Goal: Register for event/course

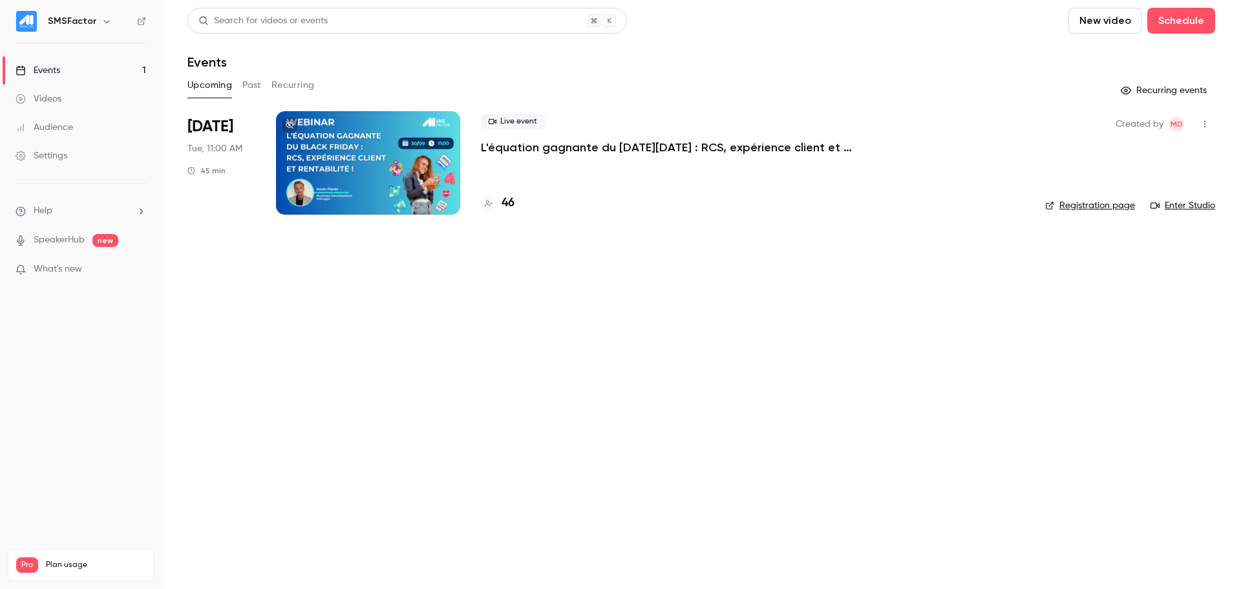
click at [515, 142] on p "L'équation gagnante du [DATE][DATE] : RCS, expérience client et rentabilité !" at bounding box center [675, 148] width 388 height 16
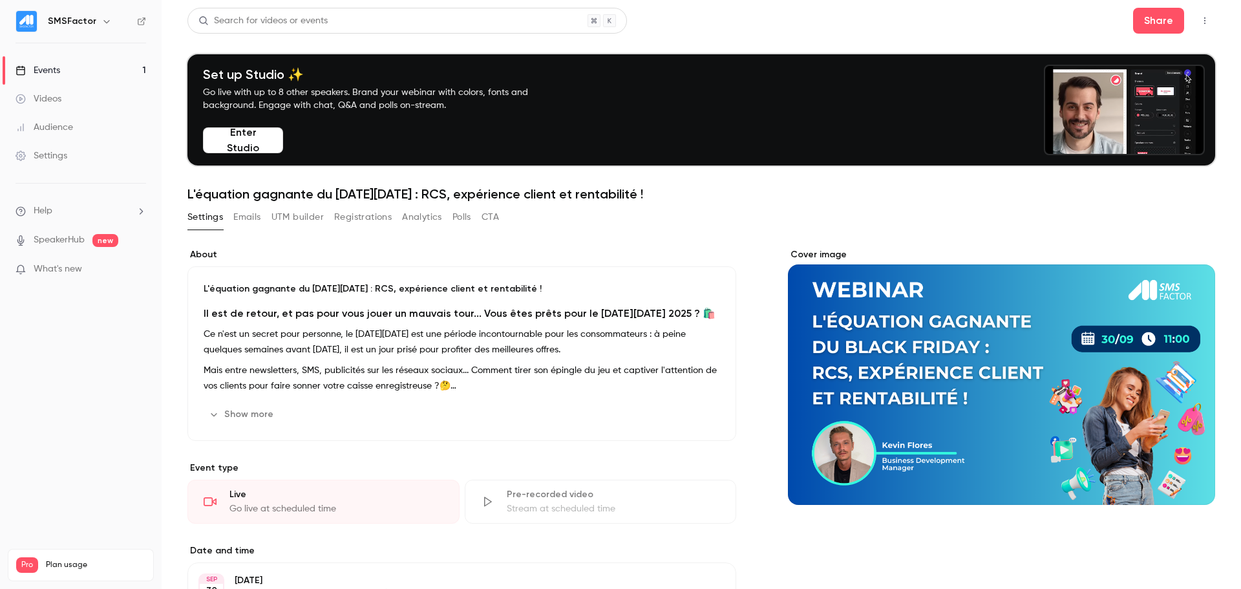
click at [347, 216] on button "Registrations" at bounding box center [363, 217] width 58 height 21
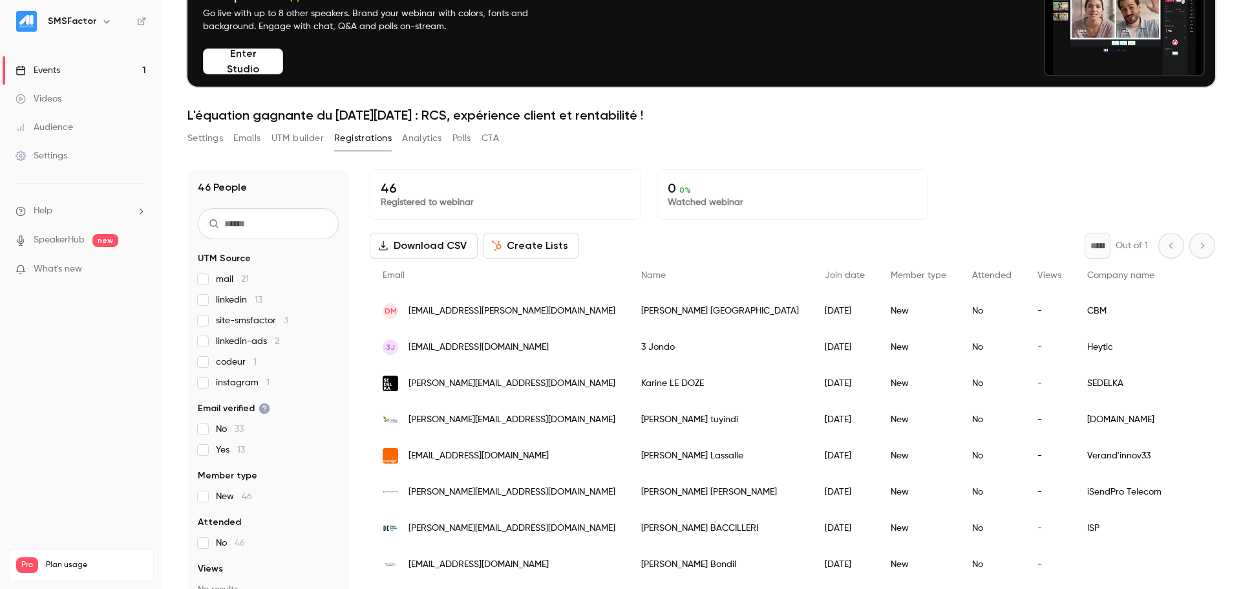
scroll to position [127, 0]
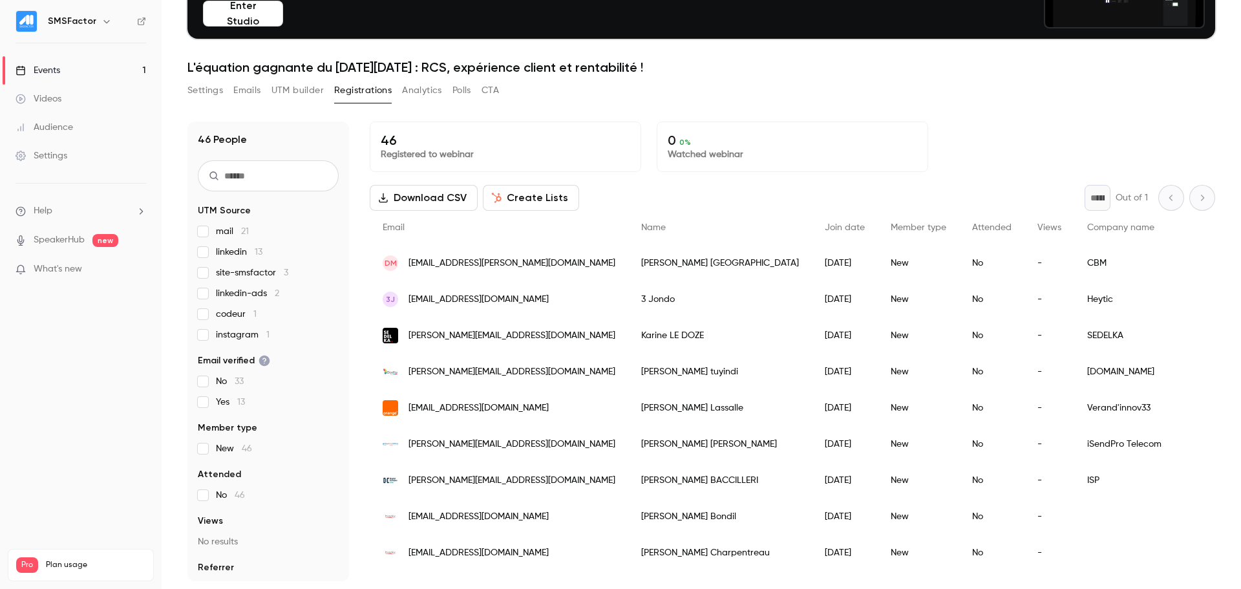
click at [233, 229] on span "mail 21" at bounding box center [232, 231] width 33 height 13
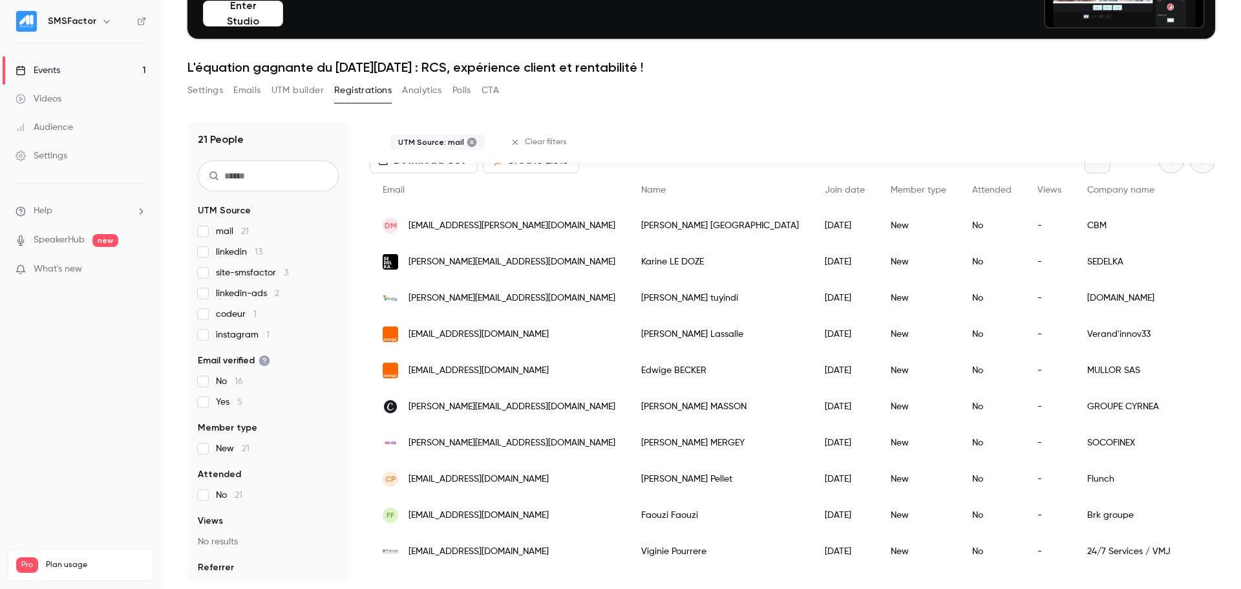
scroll to position [80, 0]
